Goal: Information Seeking & Learning: Learn about a topic

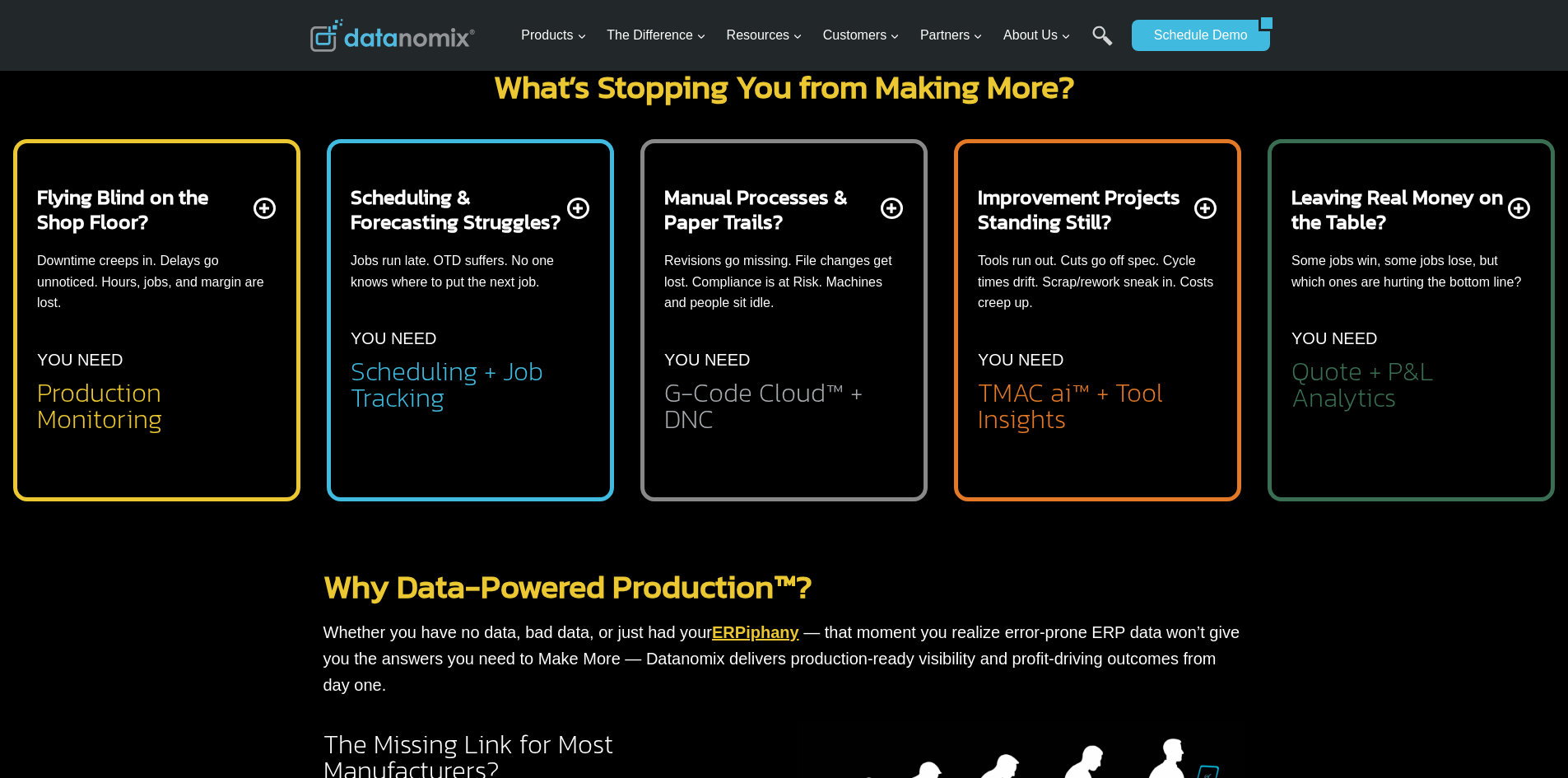
scroll to position [658, 0]
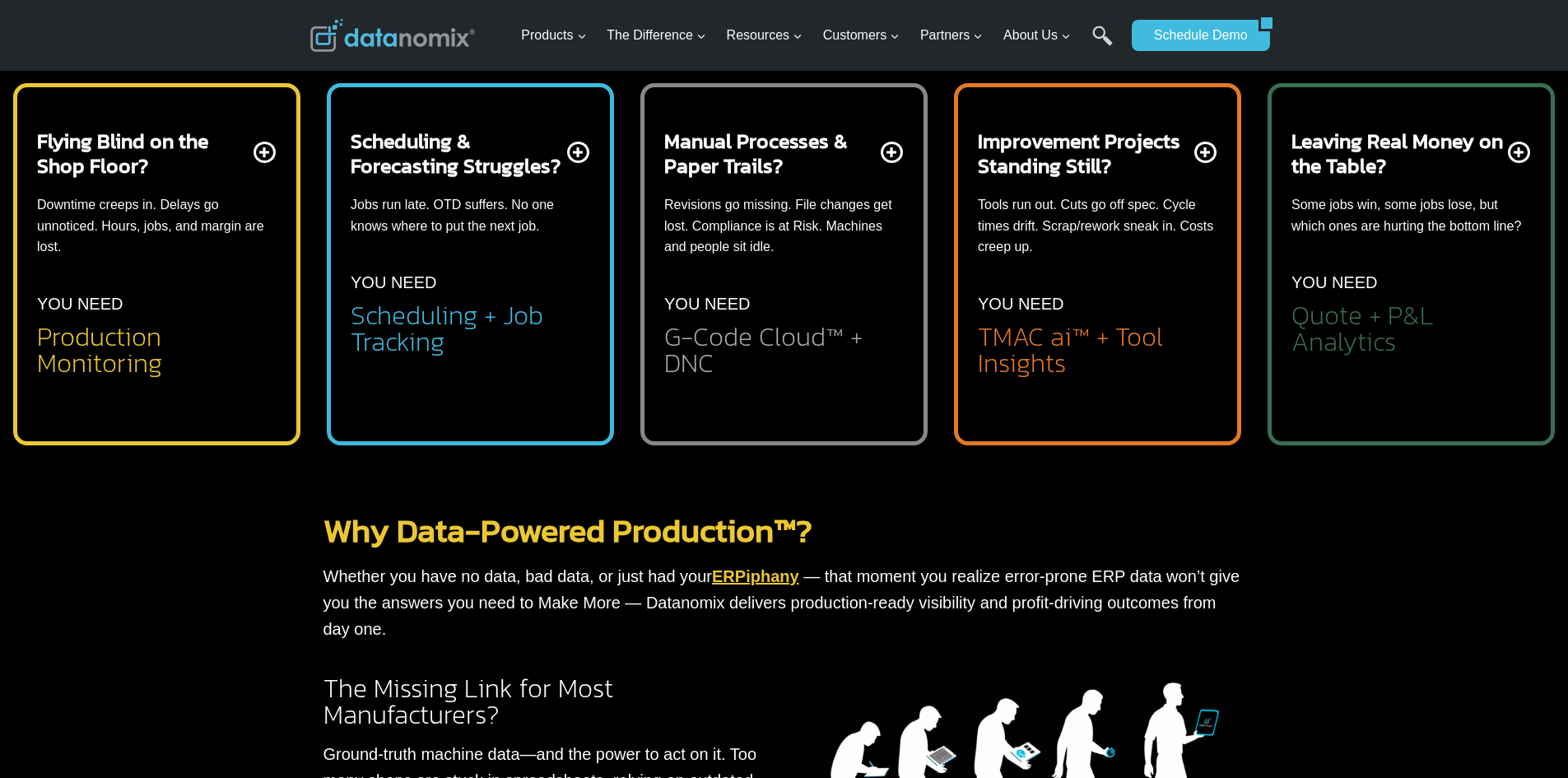
click at [233, 438] on li "Automated Part # and Job Tracking – right from the machine" at bounding box center [169, 427] width 213 height 47
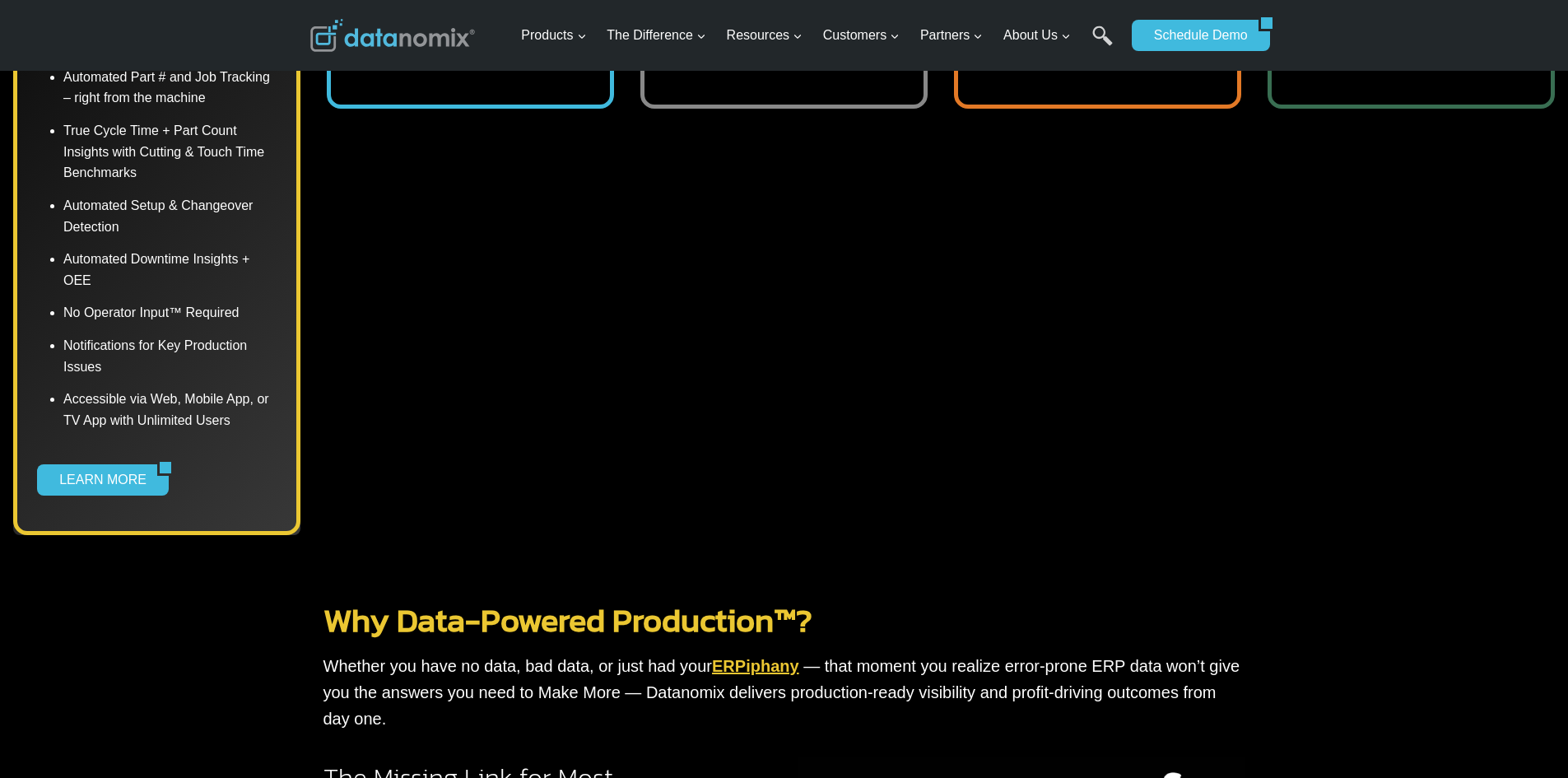
scroll to position [823, 0]
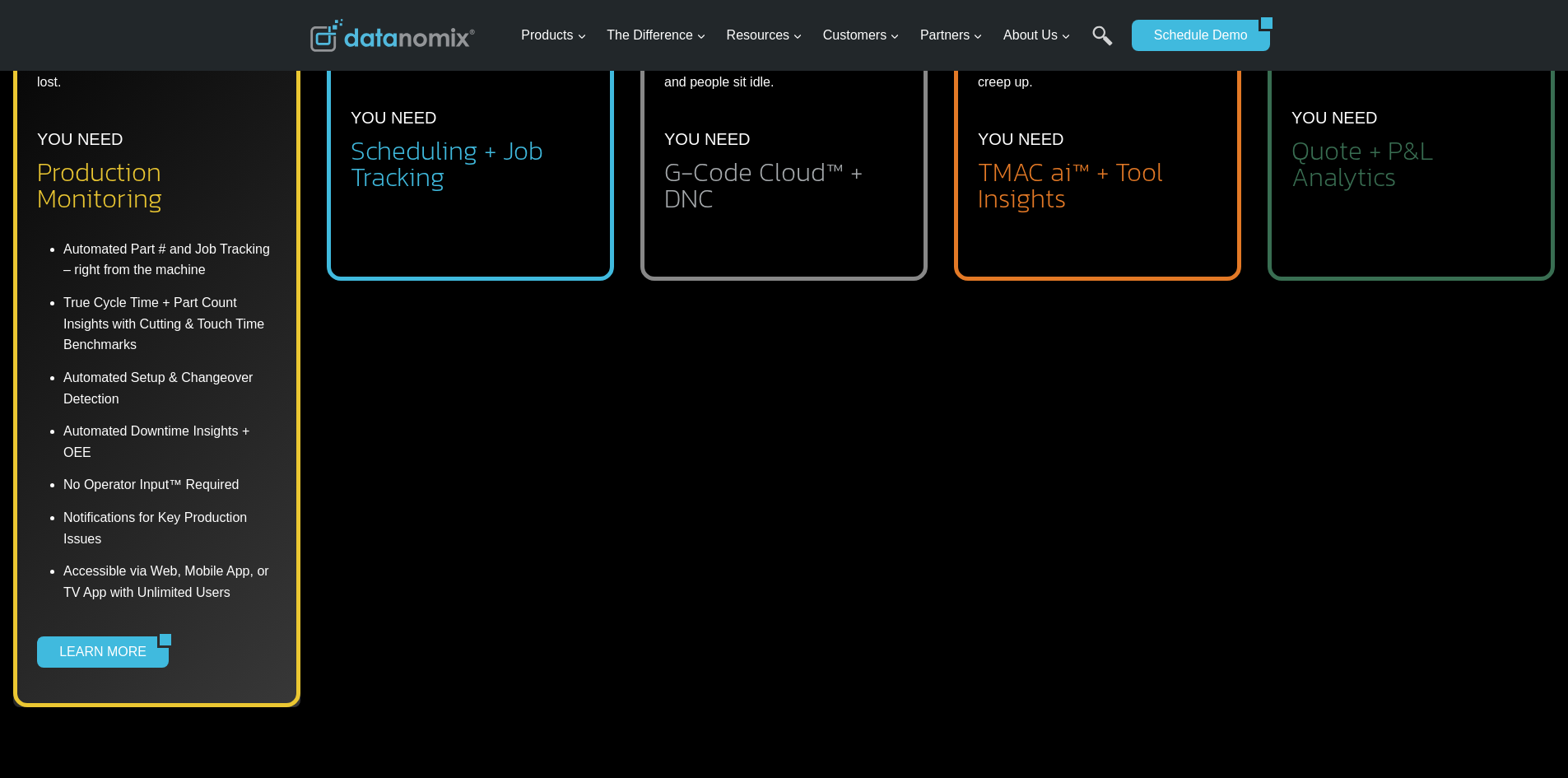
click at [644, 240] on div "Manual Processes & Paper Trails? Revisions go missing. File changes get lost. C…" at bounding box center [784, 99] width 287 height 362
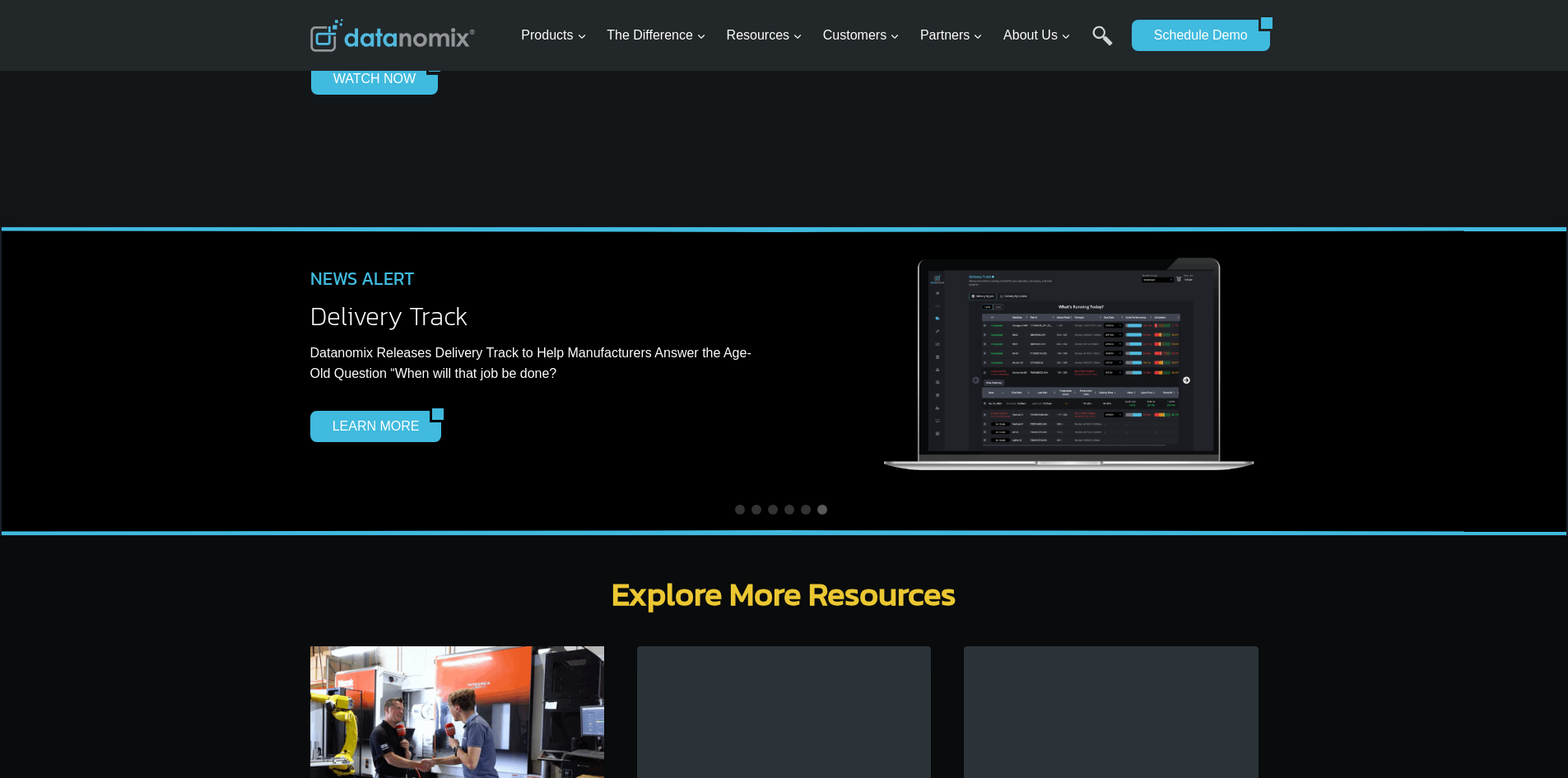
scroll to position [4855, 0]
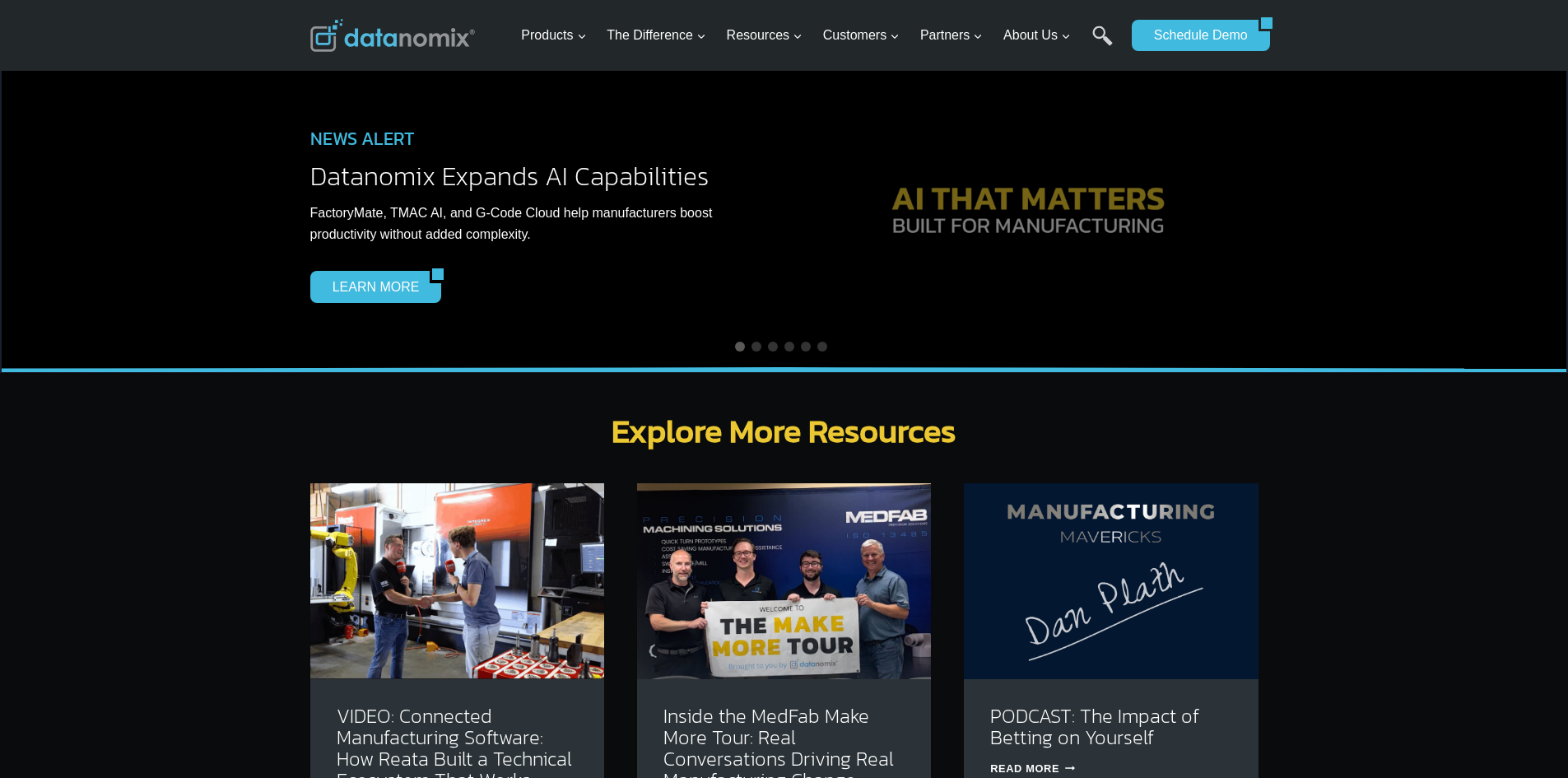
click at [1108, 494] on img at bounding box center [1110, 581] width 294 height 196
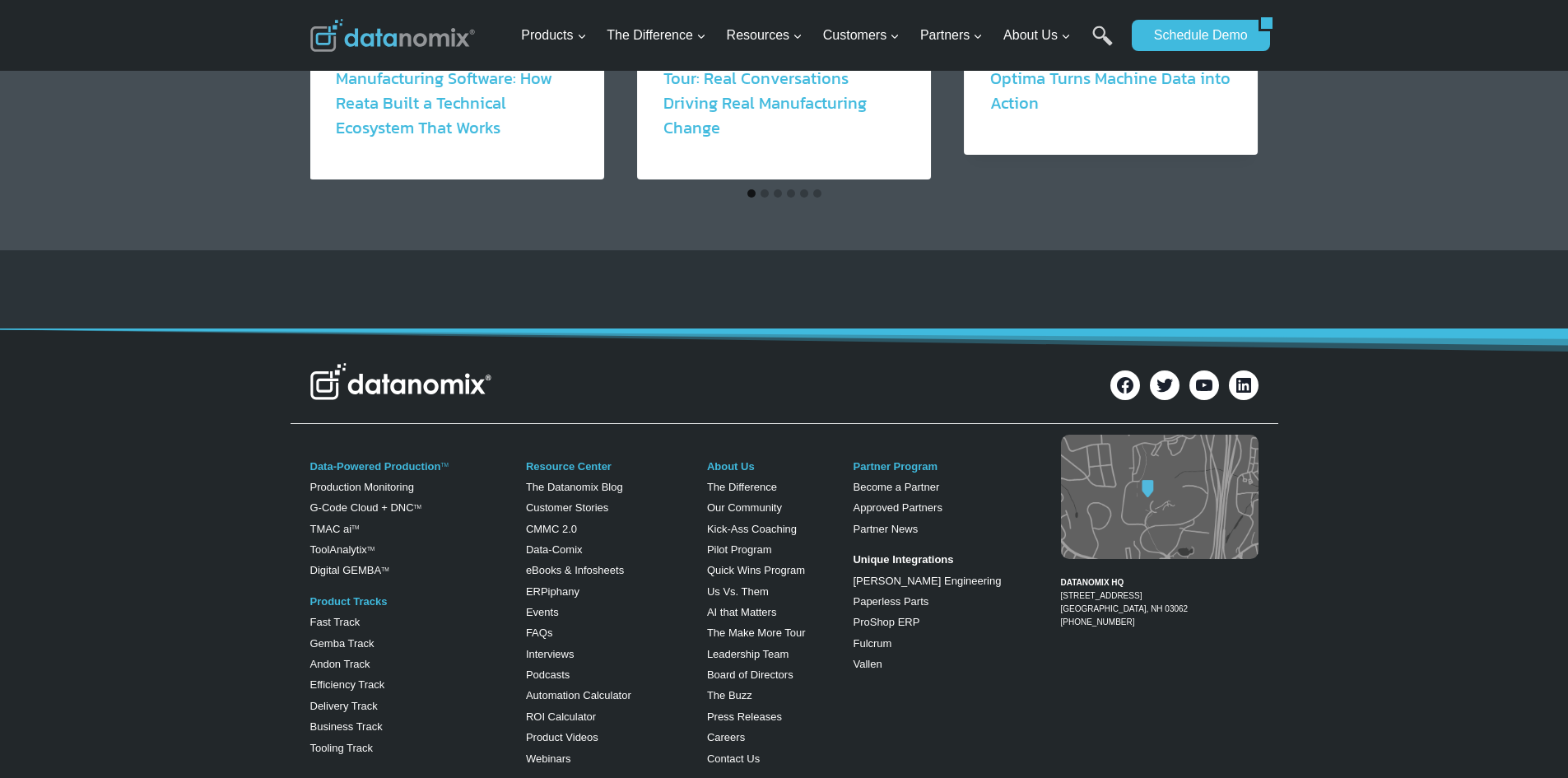
scroll to position [1564, 0]
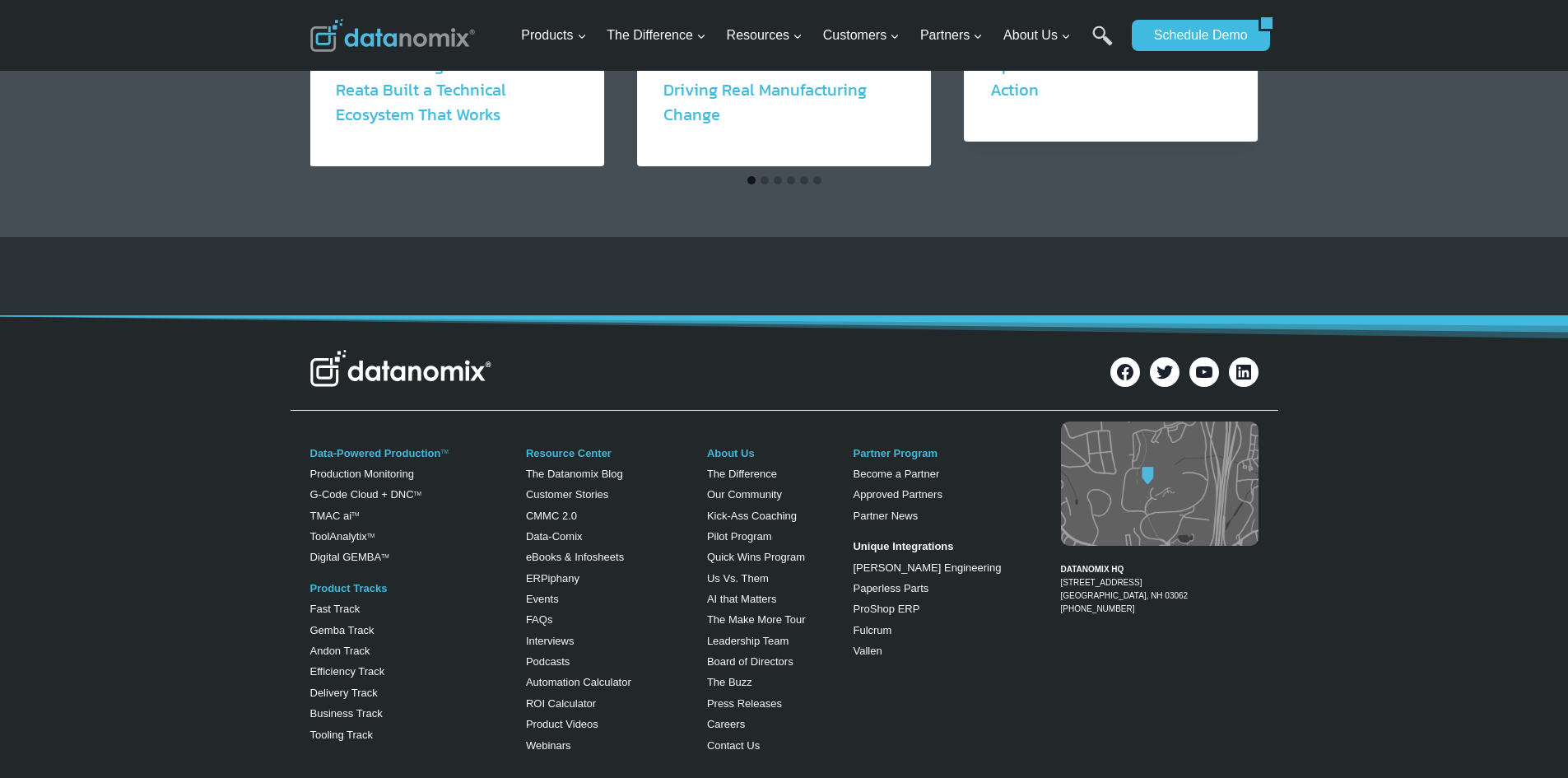
click at [1130, 465] on img at bounding box center [1160, 484] width 197 height 124
